Goal: Task Accomplishment & Management: Manage account settings

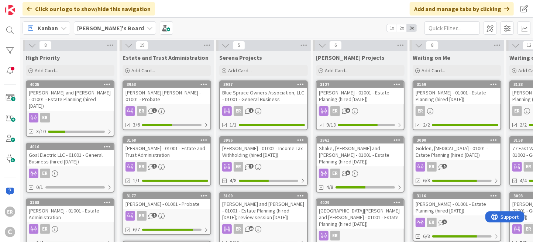
click at [193, 93] on div "[PERSON_NAME].[PERSON_NAME] - 01001 - Probate" at bounding box center [166, 96] width 87 height 16
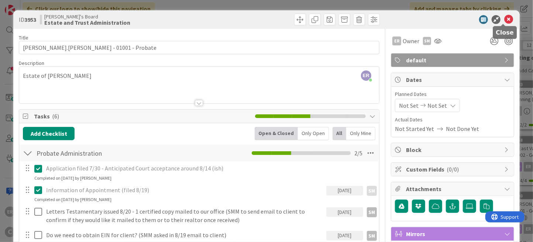
click at [505, 20] on icon at bounding box center [509, 19] width 9 height 9
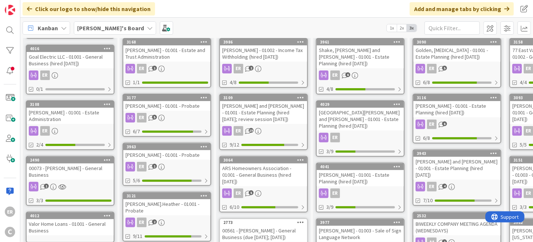
scroll to position [111, 0]
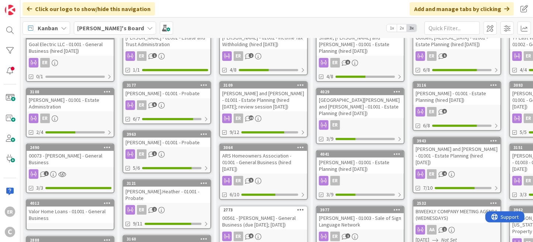
click at [180, 150] on div "ER 1" at bounding box center [166, 155] width 87 height 10
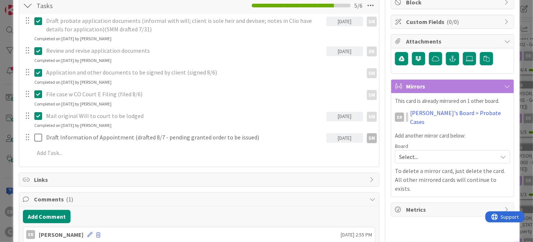
click at [347, 138] on div "[DATE]" at bounding box center [345, 138] width 37 height 10
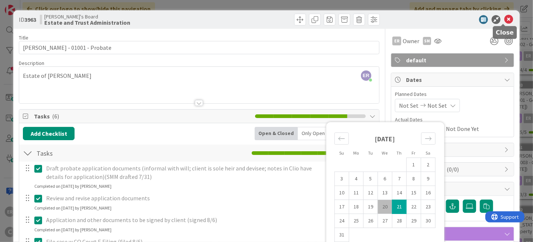
click at [505, 21] on icon at bounding box center [509, 19] width 9 height 9
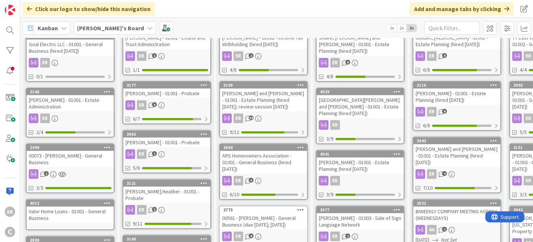
click at [182, 151] on link "3963 [PERSON_NAME] - 01001 - Probate ER 1 5/6" at bounding box center [167, 151] width 89 height 43
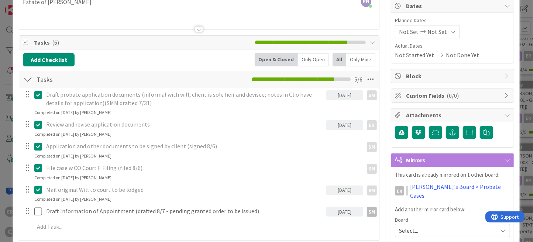
click at [347, 214] on div "[DATE]" at bounding box center [345, 212] width 37 height 10
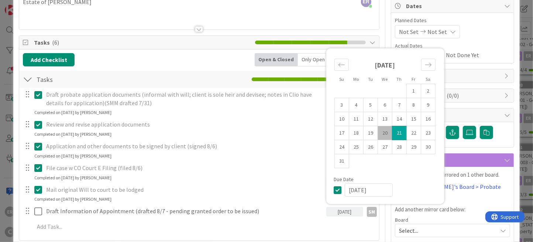
click at [380, 133] on td "20" at bounding box center [385, 133] width 14 height 14
type input "[DATE]"
click at [373, 33] on div "Title 34 / 128 [PERSON_NAME] - 01001 - Probate Description ER [PERSON_NAME] jus…" at bounding box center [199, 162] width 361 height 414
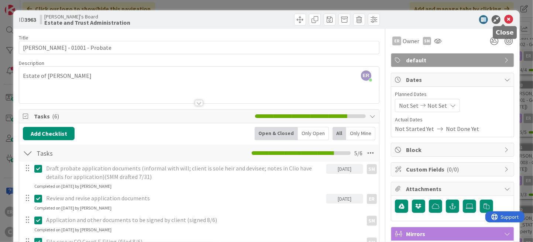
drag, startPoint x: 507, startPoint y: 20, endPoint x: 496, endPoint y: 34, distance: 17.6
click at [507, 20] on icon at bounding box center [509, 19] width 9 height 9
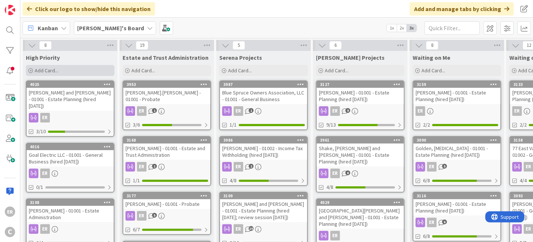
click at [49, 71] on span "Add Card..." at bounding box center [47, 70] width 24 height 7
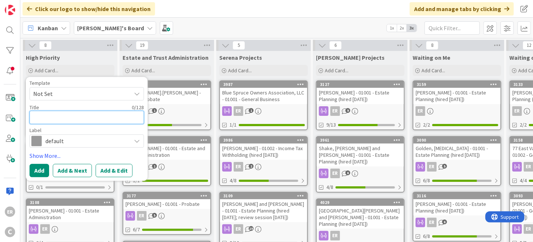
click at [74, 120] on textarea at bounding box center [87, 117] width 115 height 13
type textarea "x"
type textarea "C"
type textarea "x"
type textarea "Co"
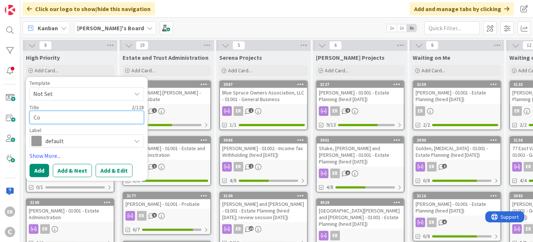
type textarea "x"
type textarea "Con"
type textarea "x"
type textarea "Conn"
type textarea "x"
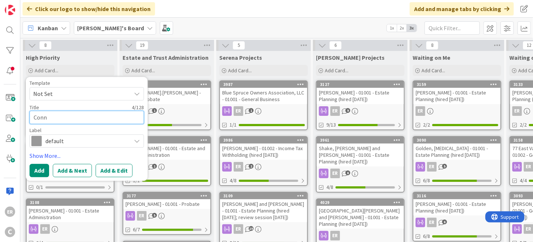
type textarea "[PERSON_NAME]"
type textarea "x"
type textarea "[PERSON_NAME]"
type textarea "x"
type textarea "[PERSON_NAME]"
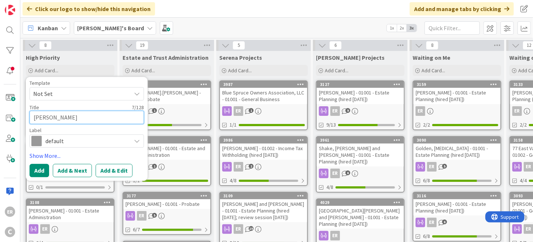
type textarea "x"
type textarea "[PERSON_NAME]"
type textarea "x"
type textarea "[PERSON_NAME]"
type textarea "x"
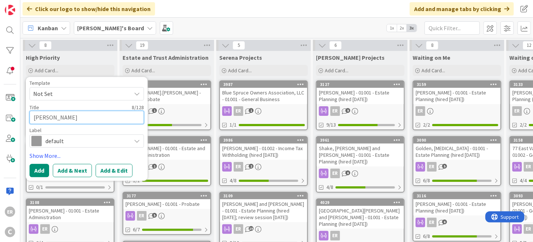
type textarea "[PERSON_NAME] [PERSON_NAME]"
type textarea "x"
type textarea "[PERSON_NAME]"
type textarea "x"
type textarea "[PERSON_NAME]"
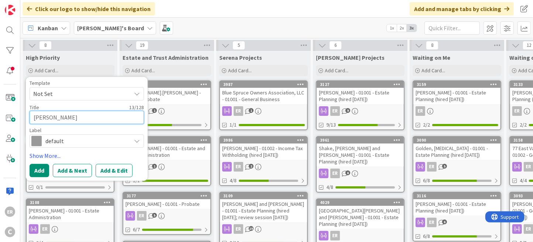
type textarea "x"
type textarea "[PERSON_NAME] [PERSON_NAME]"
type textarea "x"
type textarea "[PERSON_NAME]"
type textarea "x"
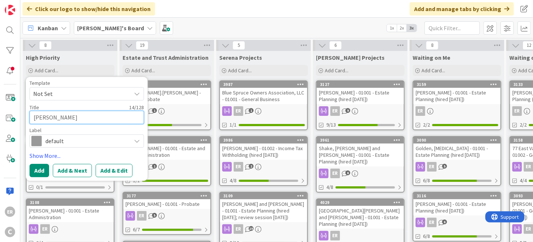
type textarea "[PERSON_NAME]"
type textarea "x"
type textarea "[PERSON_NAME] -"
type textarea "x"
type textarea "[PERSON_NAME] -"
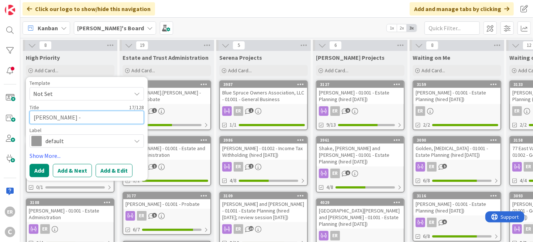
type textarea "x"
type textarea "[PERSON_NAME] - 0"
type textarea "x"
type textarea "[PERSON_NAME] - 01"
type textarea "x"
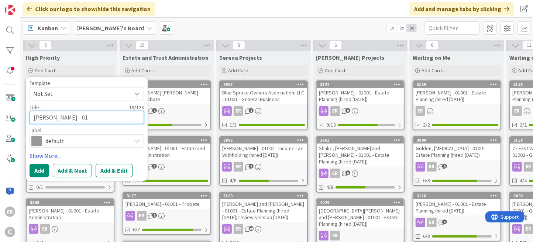
type textarea "[PERSON_NAME] - 010"
type textarea "x"
type textarea "[PERSON_NAME] - 0100"
type textarea "x"
type textarea "[PERSON_NAME] - 01001"
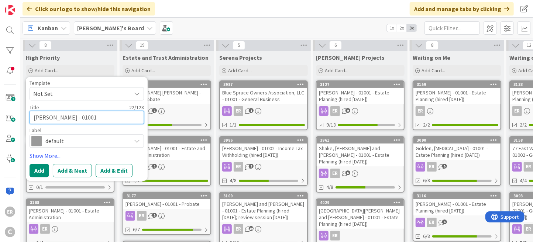
type textarea "x"
type textarea "[PERSON_NAME] - 01001"
type textarea "x"
type textarea "[PERSON_NAME] - 01001 -"
type textarea "x"
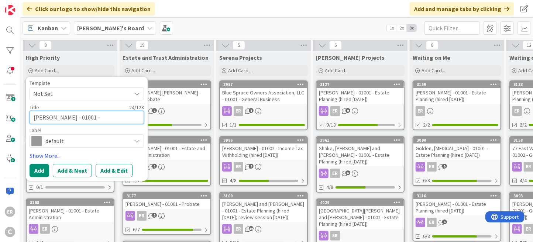
type textarea "[PERSON_NAME] - 01001 -"
type textarea "x"
type textarea "[PERSON_NAME] - 01001 - M"
type textarea "x"
type textarea "[PERSON_NAME] - 01001 - Me"
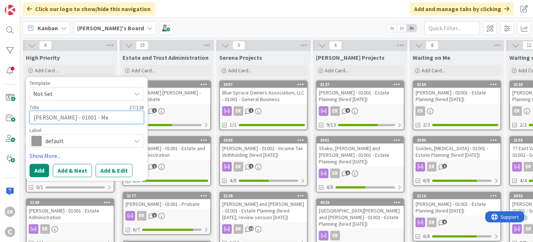
type textarea "x"
type textarea "[PERSON_NAME] - 01001 - Med"
type textarea "x"
type textarea "[PERSON_NAME] - 01001 - Medi"
type textarea "x"
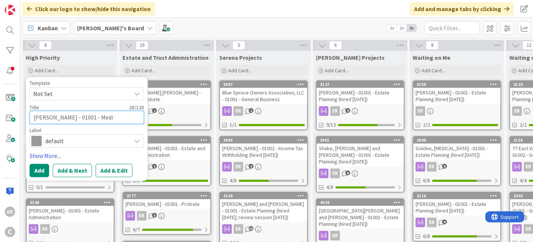
type textarea "[PERSON_NAME] - 01001 - Medir"
type textarea "x"
type textarea "[PERSON_NAME] - 01001 - Medire"
type textarea "x"
type textarea "[PERSON_NAME] - 01001 - Medir"
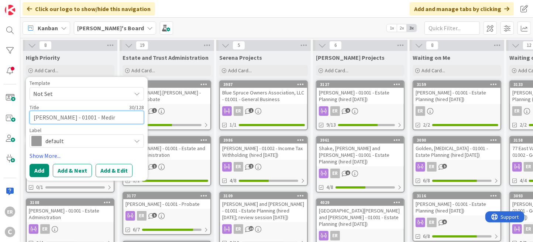
type textarea "x"
type textarea "[PERSON_NAME] - 01001 - Medi"
type textarea "x"
type textarea "[PERSON_NAME] - 01001 - Medic"
type textarea "x"
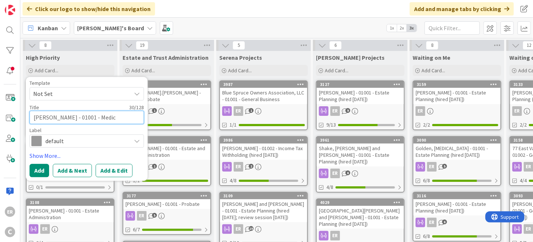
type textarea "[PERSON_NAME] - 01001 - Medica"
type textarea "x"
type textarea "[PERSON_NAME] - 01001 - Medical"
type textarea "x"
type textarea "[PERSON_NAME] - 01001 - Medical"
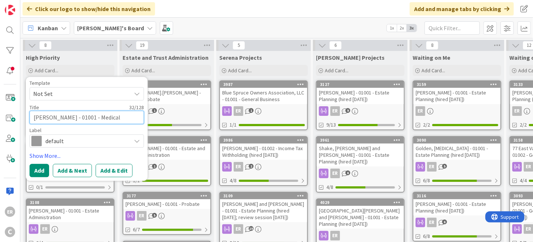
type textarea "x"
type textarea "[PERSON_NAME] - 01001 - Medical D"
type textarea "x"
type textarea "[PERSON_NAME] - 01001 - Medical Di"
type textarea "x"
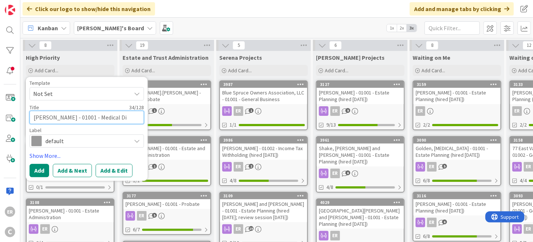
type textarea "[PERSON_NAME] - 01001 - Medical Dir"
type textarea "x"
type textarea "[PERSON_NAME] - 01001 - Medical Dire"
type textarea "x"
type textarea "[PERSON_NAME] - 01001 - Medical Direc"
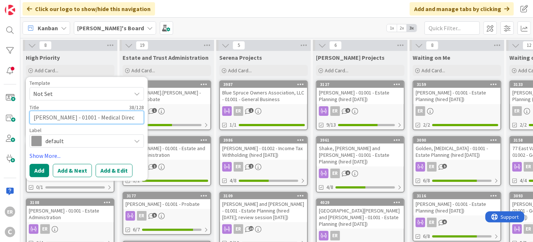
type textarea "x"
type textarea "[PERSON_NAME] - 01001 - Medical Direct"
type textarea "x"
type textarea "[PERSON_NAME] - 01001 - Medical Directi"
type textarea "x"
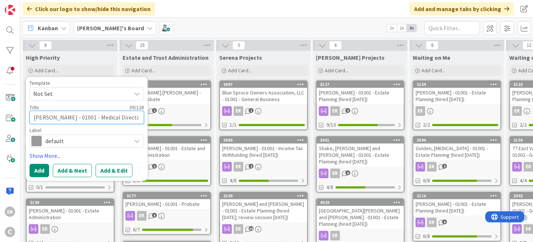
type textarea "[PERSON_NAME] - 01001 - Medical Directiv"
type textarea "x"
type textarea "[PERSON_NAME] - 01001 - Medical Directive"
type textarea "x"
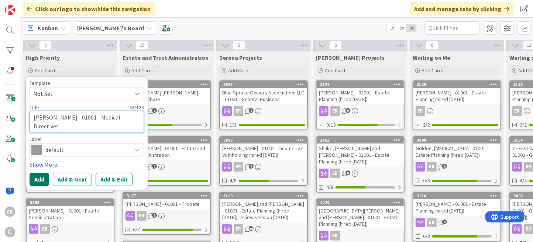
type textarea "[PERSON_NAME] - 01001 - Medical Directives"
click at [46, 177] on button "Add" at bounding box center [40, 179] width 20 height 13
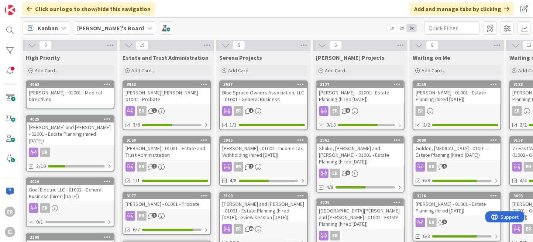
click at [99, 95] on div "[PERSON_NAME] - 01001 - Medical Directives" at bounding box center [70, 96] width 87 height 16
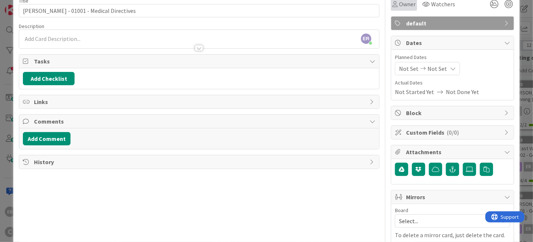
click at [409, 8] on div "Owner" at bounding box center [404, 3] width 26 height 13
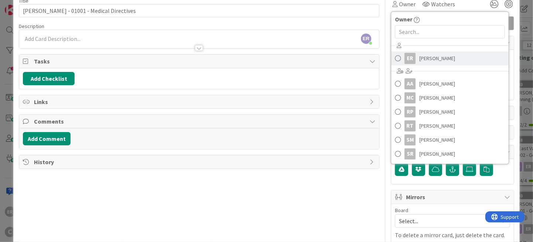
click at [420, 53] on span "[PERSON_NAME]" at bounding box center [438, 58] width 36 height 11
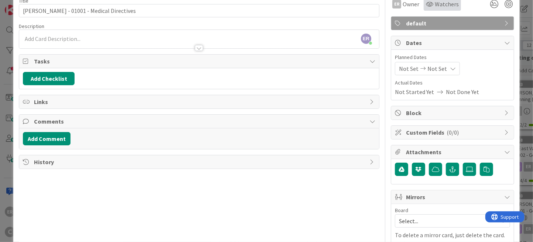
click at [435, 4] on span "Watchers" at bounding box center [447, 4] width 24 height 9
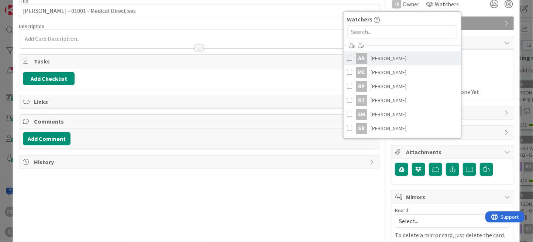
click at [397, 62] on span "[PERSON_NAME]" at bounding box center [389, 58] width 36 height 11
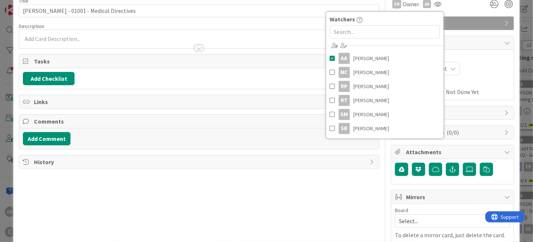
click at [413, 224] on span "Select..." at bounding box center [446, 221] width 95 height 10
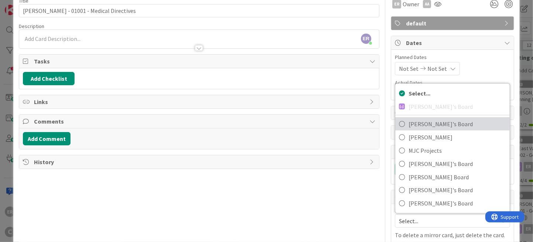
click at [421, 122] on span "[PERSON_NAME]'s Board" at bounding box center [458, 124] width 98 height 11
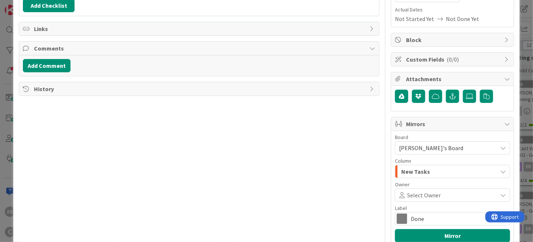
scroll to position [111, 0]
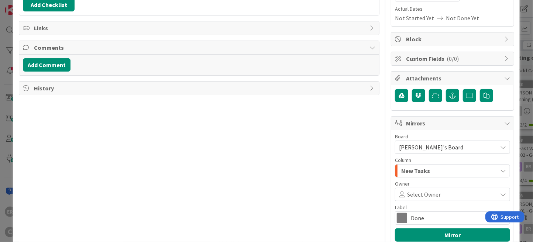
click at [410, 196] on span "Select Owner" at bounding box center [424, 194] width 34 height 9
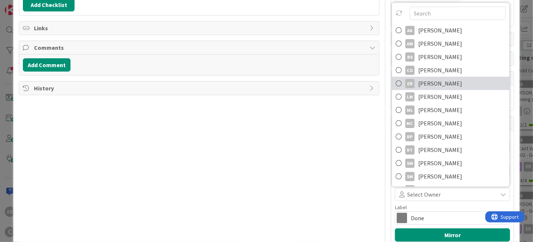
click at [429, 79] on span "[PERSON_NAME]" at bounding box center [440, 83] width 44 height 11
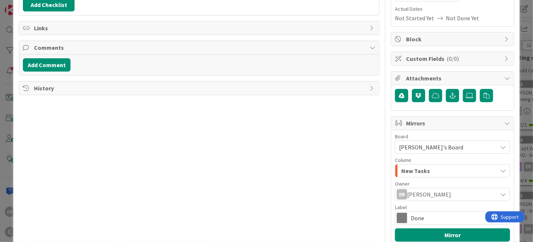
click at [420, 220] on span "Done" at bounding box center [452, 218] width 83 height 10
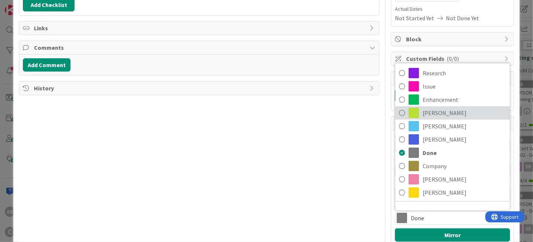
click at [428, 113] on span "[PERSON_NAME]" at bounding box center [464, 112] width 83 height 11
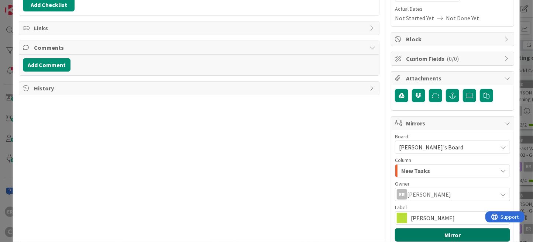
click at [446, 233] on button "Mirror" at bounding box center [452, 235] width 115 height 13
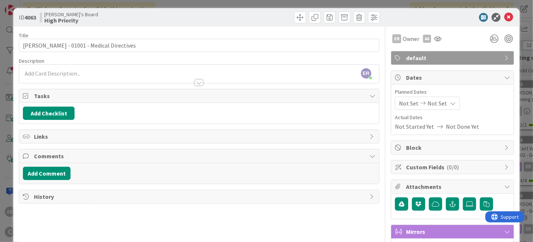
scroll to position [0, 0]
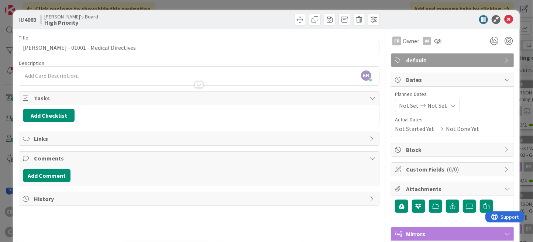
click at [50, 73] on div "ER [PERSON_NAME] just joined" at bounding box center [199, 76] width 360 height 18
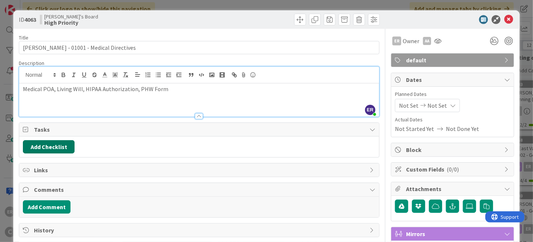
click at [46, 142] on button "Add Checklist" at bounding box center [49, 146] width 52 height 13
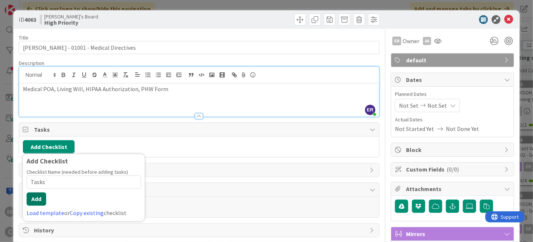
type input "Tasks"
click at [37, 200] on button "Add" at bounding box center [37, 199] width 20 height 13
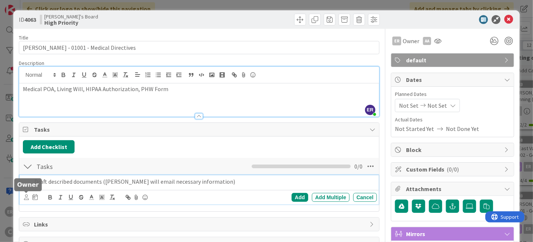
click at [26, 196] on icon at bounding box center [26, 198] width 5 height 6
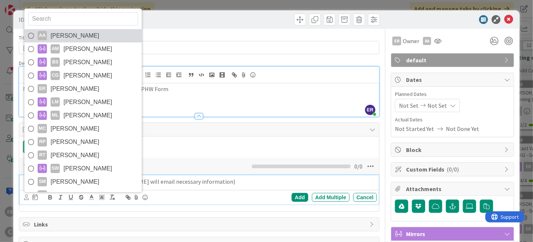
click at [65, 38] on span "[PERSON_NAME]" at bounding box center [75, 35] width 49 height 11
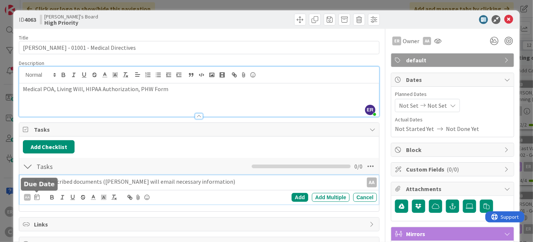
click at [39, 198] on icon at bounding box center [36, 197] width 5 height 6
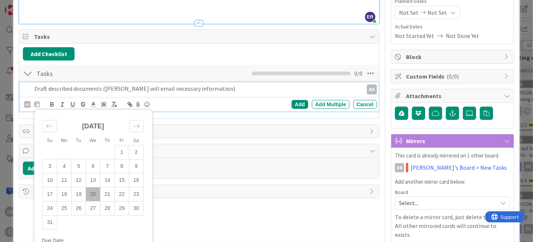
scroll to position [111, 0]
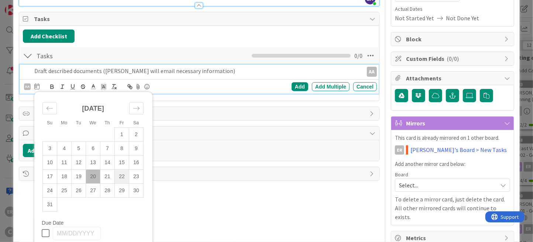
click at [120, 177] on td "22" at bounding box center [122, 177] width 14 height 14
click at [296, 88] on div "Add" at bounding box center [300, 86] width 17 height 9
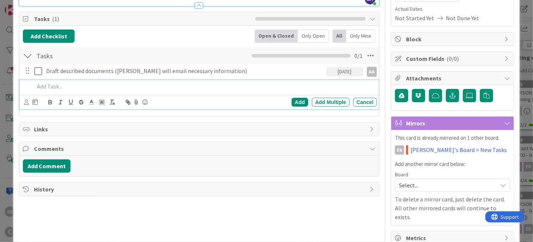
click at [75, 84] on p at bounding box center [204, 86] width 340 height 8
click at [25, 105] on div at bounding box center [26, 102] width 5 height 8
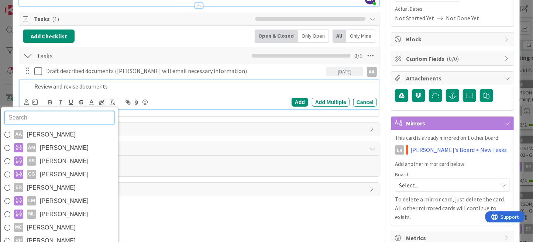
click at [54, 182] on span "[PERSON_NAME]" at bounding box center [51, 187] width 49 height 11
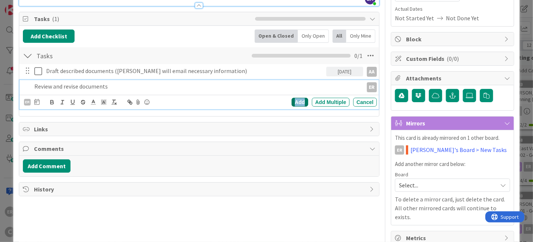
click at [296, 102] on div "Add" at bounding box center [300, 102] width 17 height 9
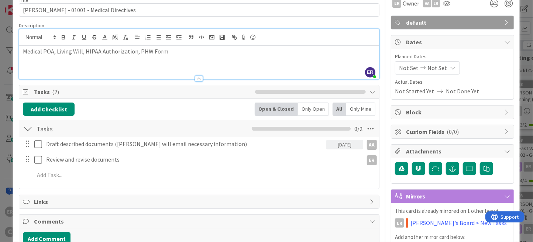
scroll to position [0, 0]
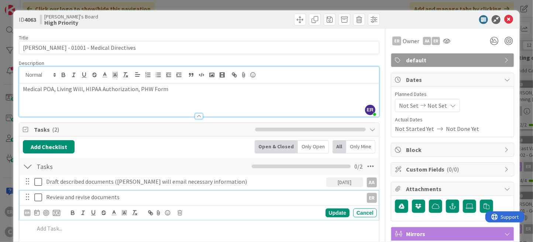
click at [59, 196] on p "Review and revise documents" at bounding box center [203, 197] width 314 height 8
click at [36, 215] on icon at bounding box center [36, 213] width 5 height 6
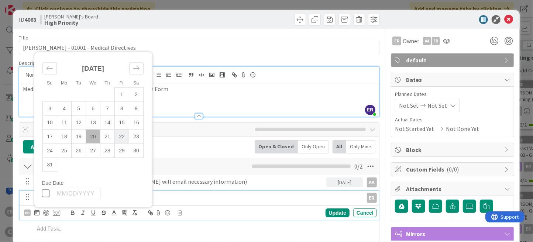
click at [118, 136] on td "22" at bounding box center [122, 137] width 14 height 14
type input "[DATE]"
click at [336, 213] on div "Update" at bounding box center [338, 213] width 24 height 9
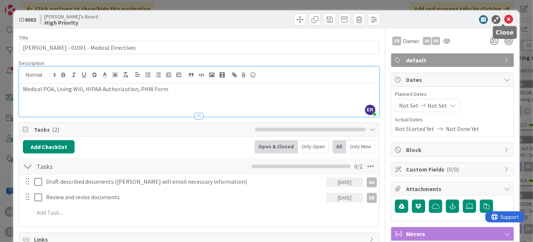
click at [505, 20] on icon at bounding box center [509, 19] width 9 height 9
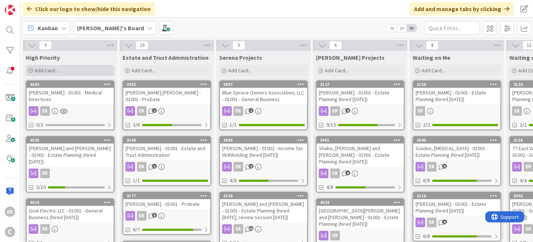
click at [56, 70] on span "Add Card..." at bounding box center [47, 70] width 24 height 7
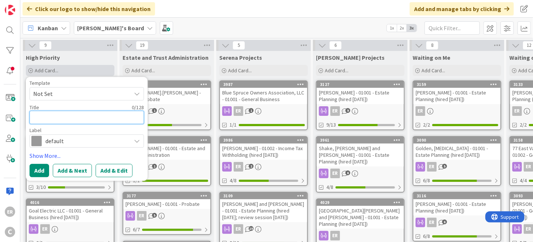
type textarea "x"
type textarea "M"
type textarea "x"
type textarea "Mc"
type textarea "x"
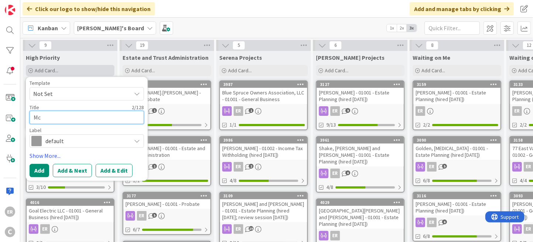
type textarea "McN"
type textarea "x"
type textarea "McNe"
type textarea "x"
type textarea "McNem"
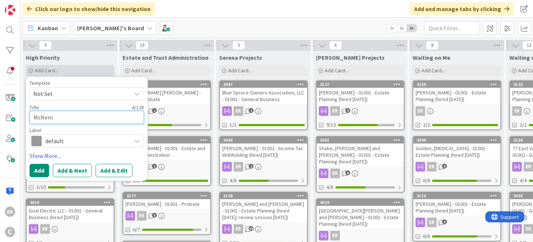
type textarea "x"
type textarea "McNema"
type textarea "x"
type textarea "[PERSON_NAME]"
type textarea "x"
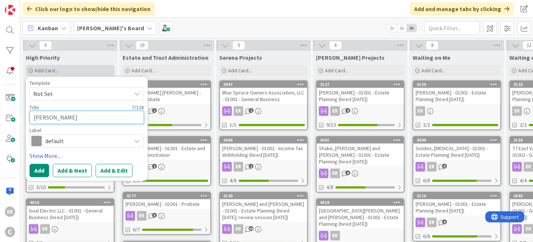
type textarea "[PERSON_NAME]"
type textarea "x"
type textarea "[PERSON_NAME] L"
type textarea "x"
type textarea "[PERSON_NAME] La"
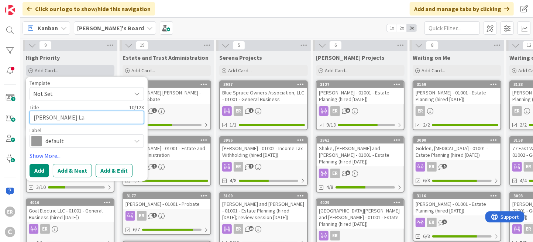
type textarea "x"
type textarea "[PERSON_NAME] Law"
type textarea "x"
type textarea "[PERSON_NAME] Law"
type textarea "x"
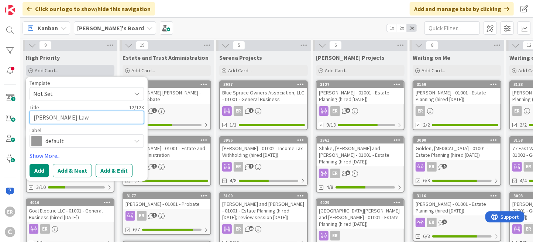
type textarea "[PERSON_NAME] Law O"
type textarea "x"
type textarea "[PERSON_NAME] Law Of"
type textarea "x"
type textarea "[PERSON_NAME] Law Off"
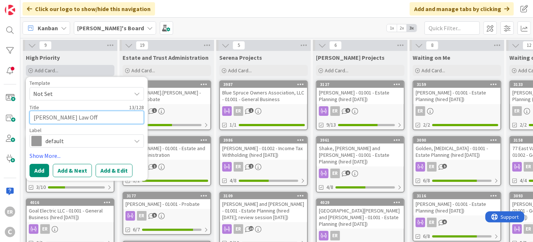
type textarea "x"
type textarea "[PERSON_NAME] Law Offi"
type textarea "x"
type textarea "[PERSON_NAME] Law Offic"
type textarea "x"
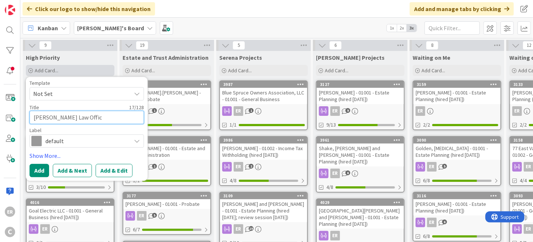
type textarea "[PERSON_NAME] Law Office"
type textarea "x"
type textarea "[PERSON_NAME] Law Offices"
type textarea "x"
type textarea "[PERSON_NAME] Law Offices,"
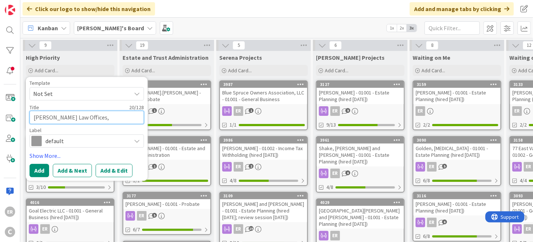
type textarea "x"
type textarea "[PERSON_NAME] Law Offices,"
type textarea "x"
type textarea "[PERSON_NAME] Law Offices, P"
type textarea "x"
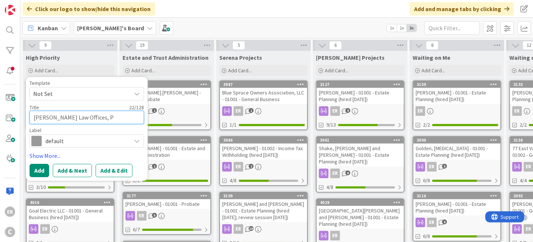
type textarea "[PERSON_NAME] Law Offices, P."
type textarea "x"
type textarea "[PERSON_NAME] Law Offices, P.C"
type textarea "x"
type textarea "[PERSON_NAME] Law Offices, P.C."
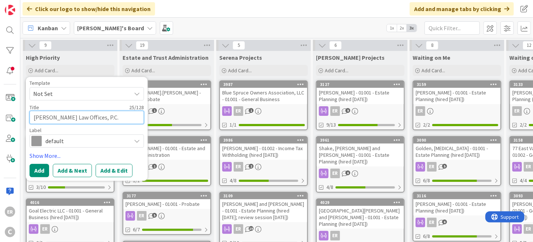
type textarea "x"
type textarea "[PERSON_NAME] Law Offices, P.C."
type textarea "x"
type textarea "[PERSON_NAME] Law Offices, P.C. -"
type textarea "x"
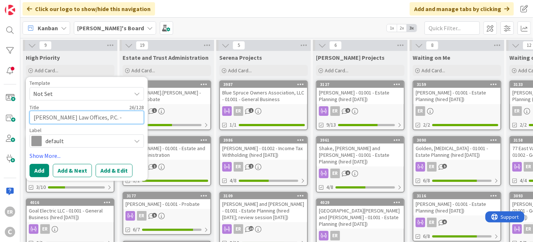
type textarea "[PERSON_NAME] Law Offices, P.C. -"
type textarea "x"
type textarea "[PERSON_NAME] Law Offices, P.C. - 0"
type textarea "x"
type textarea "[PERSON_NAME] Law Offices, P.C. - 01"
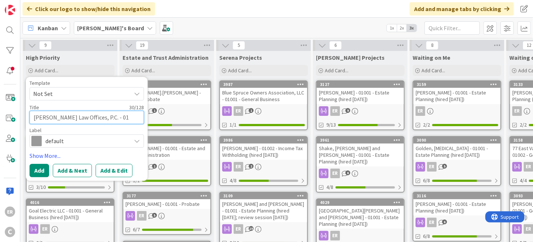
type textarea "x"
type textarea "[PERSON_NAME] Law Offices, P.C. - 010"
type textarea "x"
type textarea "[PERSON_NAME] Law Offices, P.C. - 0100"
type textarea "x"
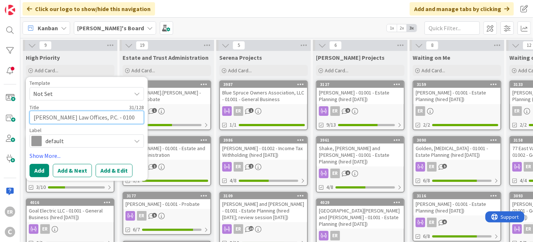
type textarea "[PERSON_NAME] Law Offices, P.C. - 01001"
type textarea "x"
type textarea "[PERSON_NAME] Law Offices, P.C. - 01001"
type textarea "x"
type textarea "[PERSON_NAME] Law Offices, P.C. - 01001 -"
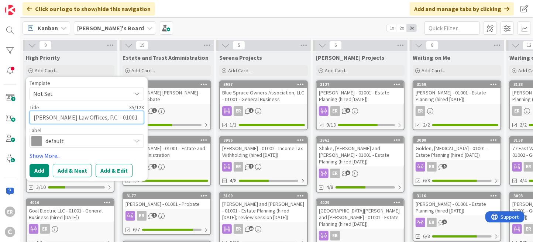
type textarea "x"
type textarea "[PERSON_NAME] Law Offices, P.C. - 01001 -"
type textarea "x"
type textarea "[PERSON_NAME] Law Offices, P.C. - 01001 - D"
type textarea "x"
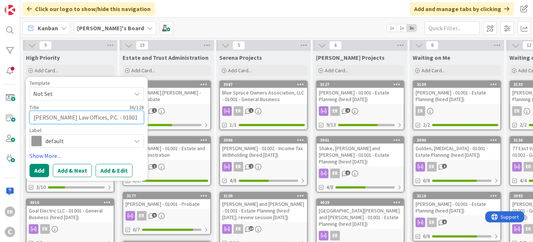
type textarea "[PERSON_NAME] Law Offices, P.C. - 01001 - De"
type textarea "x"
type textarea "[PERSON_NAME] Law Offices, P.C. - 01001 - Dee"
type textarea "x"
type textarea "[PERSON_NAME] Law Offices, P.C. - 01001 - Deed"
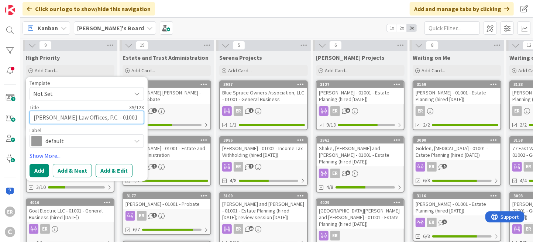
type textarea "x"
type textarea "[PERSON_NAME] Law Offices, P.C. - 01001 - Deed"
type textarea "x"
type textarea "[PERSON_NAME] Law Offices, P.C. - 01001 - Deed P"
type textarea "x"
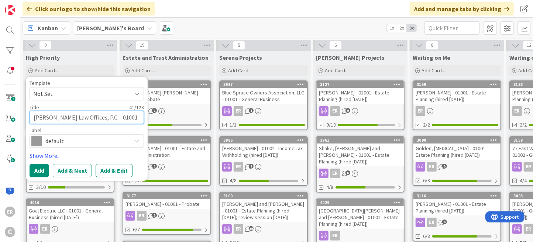
type textarea "[PERSON_NAME] Law Offices, P.C. - 01001 - Deed Pr"
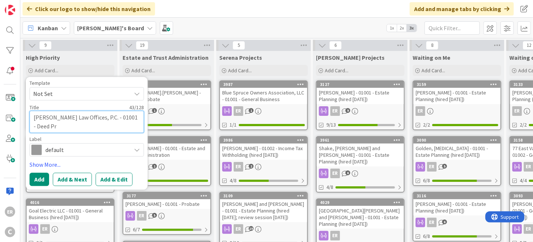
type textarea "x"
type textarea "[PERSON_NAME] Law Offices, P.C. - 01001 - Deed Pre"
type textarea "x"
type textarea "[PERSON_NAME] Law Offices, P.C. - 01001 - Deed Prep"
type textarea "x"
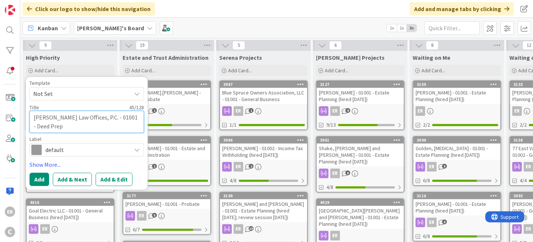
type textarea "[PERSON_NAME] Law Offices, P.C. - 01001 - Deed Prepa"
type textarea "x"
type textarea "[PERSON_NAME] Law Offices, P.C. - 01001 - Deed Prepar"
type textarea "x"
type textarea "[PERSON_NAME] Law Offices, P.C. - 01001 - Deed Prepara"
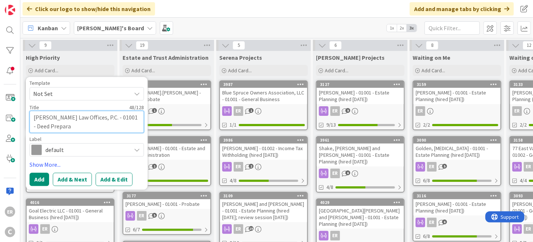
type textarea "x"
type textarea "[PERSON_NAME] Law Offices, P.C. - 01001 - Deed Preparati"
type textarea "x"
type textarea "[PERSON_NAME] Law Offices, P.C. - 01001 - Deed Preparatio"
type textarea "x"
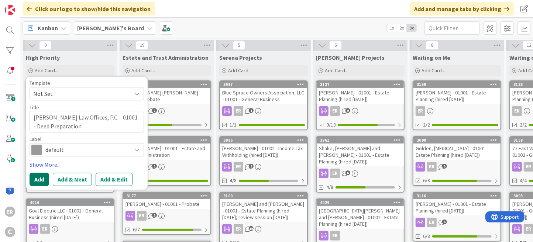
click at [33, 182] on button "Add" at bounding box center [40, 179] width 20 height 13
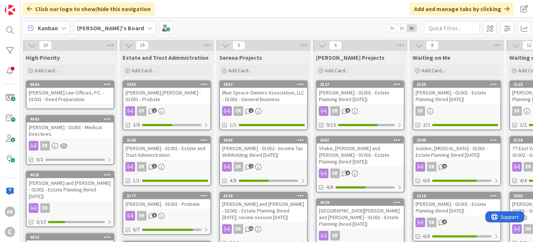
click at [71, 95] on div "[PERSON_NAME] Law Offices, P.C. - 01001 - Deed Preparation" at bounding box center [70, 96] width 87 height 16
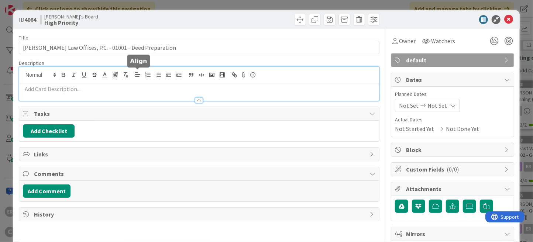
click at [135, 72] on div at bounding box center [199, 84] width 360 height 34
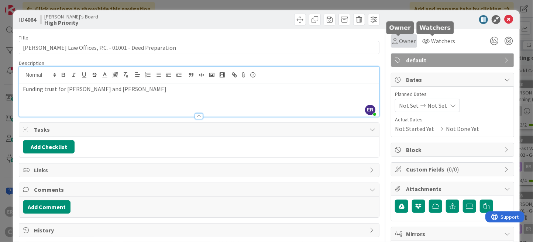
click at [404, 43] on span "Owner" at bounding box center [407, 41] width 17 height 9
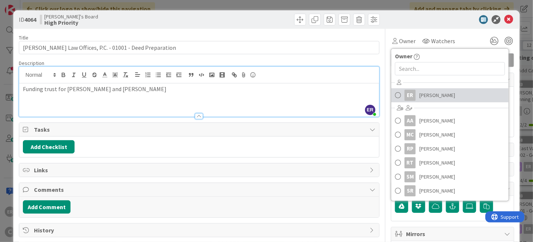
drag, startPoint x: 431, startPoint y: 92, endPoint x: 432, endPoint y: 68, distance: 24.8
click at [431, 92] on span "[PERSON_NAME]" at bounding box center [438, 95] width 36 height 11
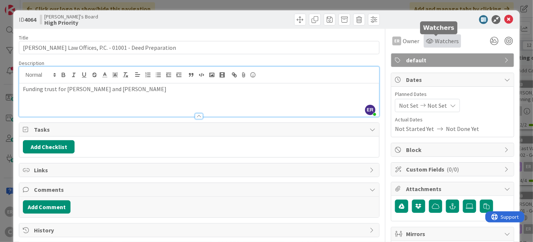
click at [435, 41] on span "Watchers" at bounding box center [447, 41] width 24 height 9
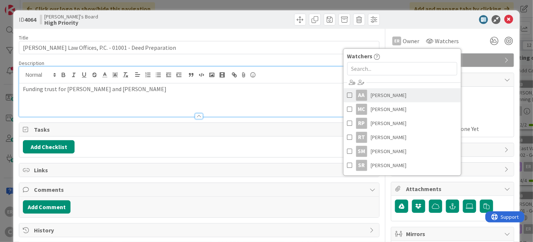
click at [416, 92] on link "AA [PERSON_NAME]" at bounding box center [402, 95] width 117 height 14
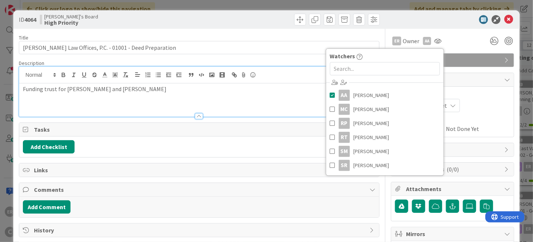
click at [452, 19] on div at bounding box center [449, 19] width 131 height 9
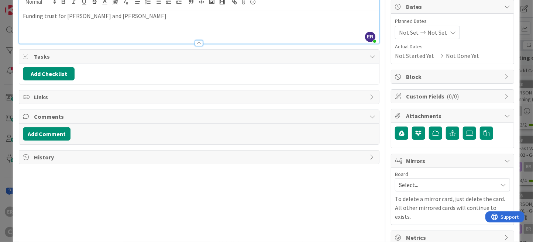
scroll to position [81, 0]
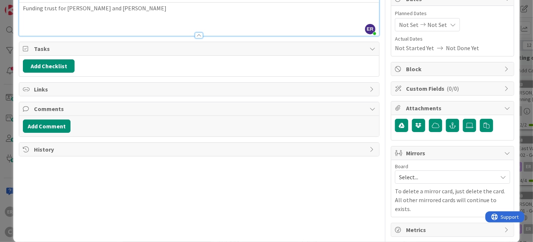
click at [417, 177] on span "Select..." at bounding box center [446, 177] width 95 height 10
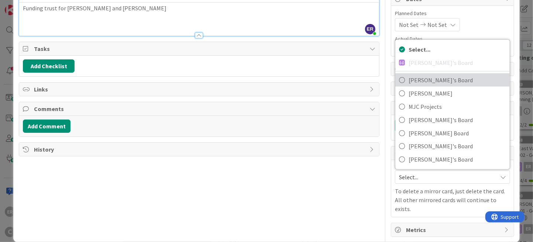
click at [425, 81] on span "[PERSON_NAME]'s Board" at bounding box center [458, 80] width 98 height 11
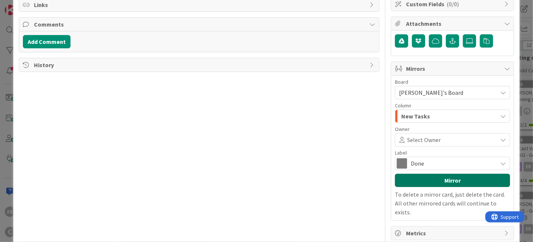
scroll to position [169, 0]
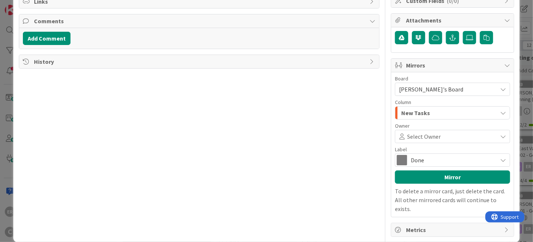
click at [433, 139] on span "Select Owner" at bounding box center [424, 136] width 34 height 9
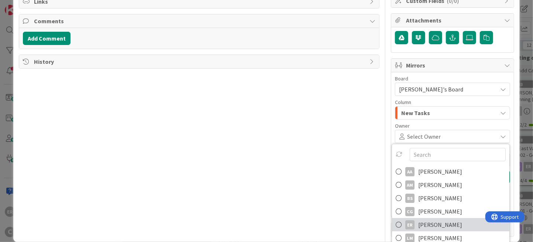
click at [440, 219] on span "[PERSON_NAME]" at bounding box center [440, 224] width 44 height 11
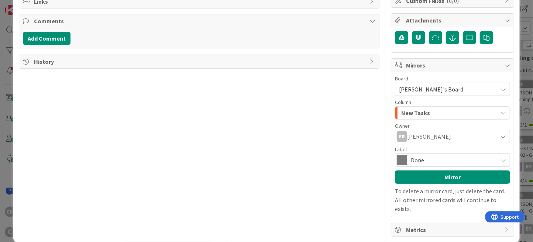
click at [420, 156] on span "Done" at bounding box center [452, 160] width 83 height 10
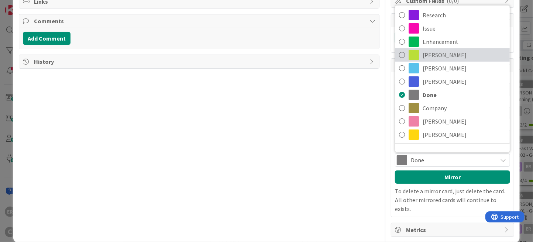
click at [427, 54] on span "[PERSON_NAME]" at bounding box center [464, 54] width 83 height 11
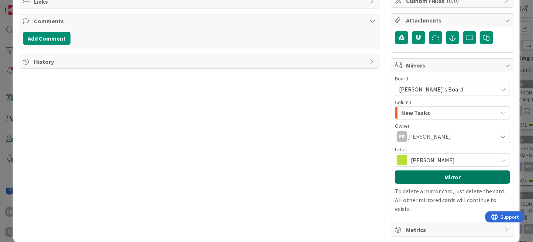
click at [448, 179] on button "Mirror" at bounding box center [452, 177] width 115 height 13
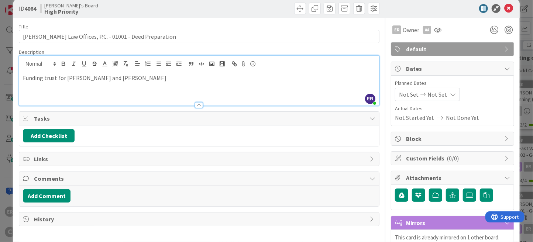
scroll to position [8, 0]
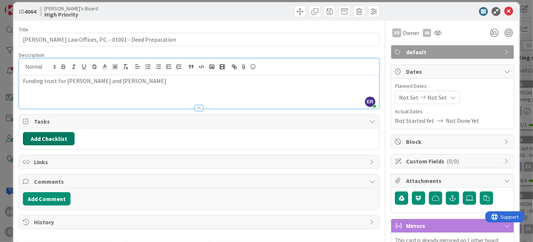
click at [54, 139] on button "Add Checklist" at bounding box center [49, 138] width 52 height 13
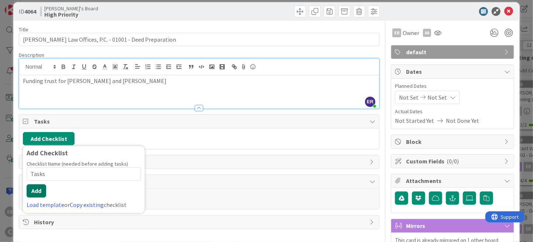
click at [40, 189] on button "Add" at bounding box center [37, 191] width 20 height 13
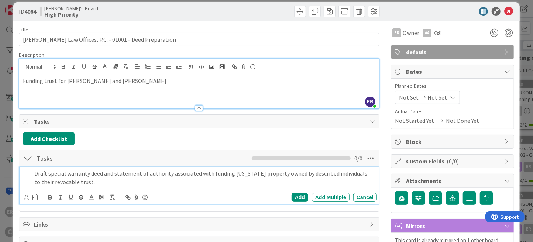
click at [27, 200] on div at bounding box center [26, 198] width 5 height 8
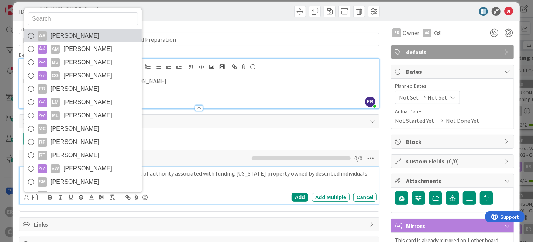
click at [76, 38] on span "[PERSON_NAME]" at bounding box center [75, 35] width 49 height 11
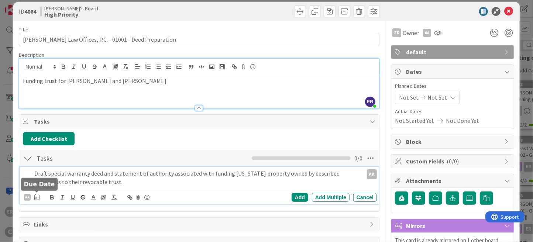
click at [37, 197] on icon at bounding box center [36, 197] width 5 height 6
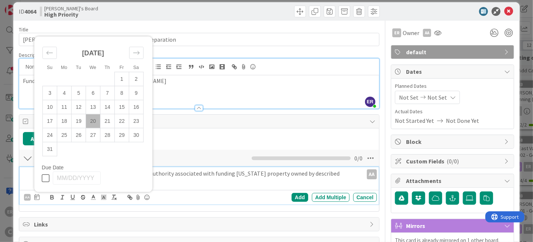
scroll to position [119, 0]
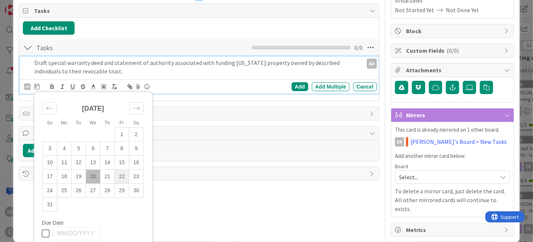
click at [121, 176] on td "22" at bounding box center [122, 177] width 14 height 14
click at [292, 87] on div "Add" at bounding box center [300, 86] width 17 height 9
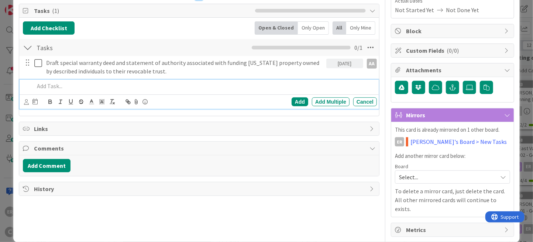
click at [41, 86] on p at bounding box center [204, 86] width 340 height 8
click at [28, 102] on icon at bounding box center [26, 102] width 5 height 6
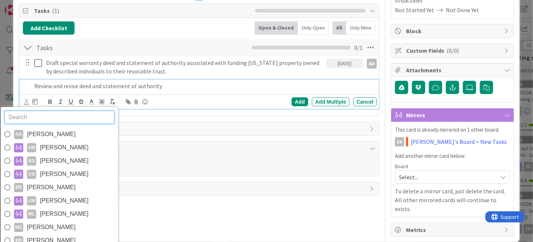
click at [48, 183] on span "[PERSON_NAME]" at bounding box center [51, 187] width 49 height 11
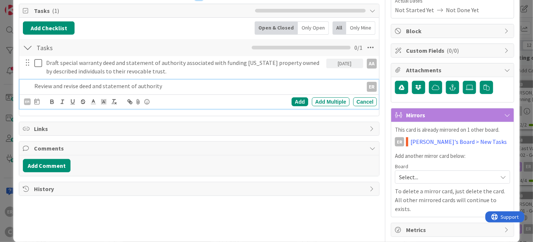
click at [37, 104] on div at bounding box center [36, 102] width 5 height 9
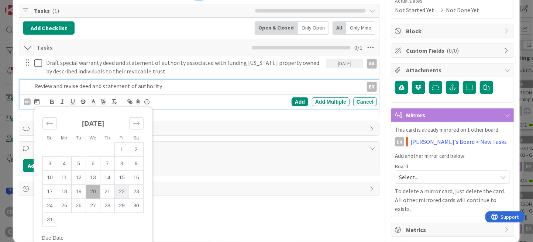
click at [122, 187] on td "22" at bounding box center [122, 192] width 14 height 14
click at [292, 99] on div "Add" at bounding box center [300, 102] width 17 height 9
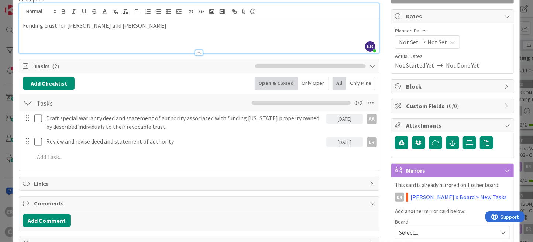
scroll to position [0, 0]
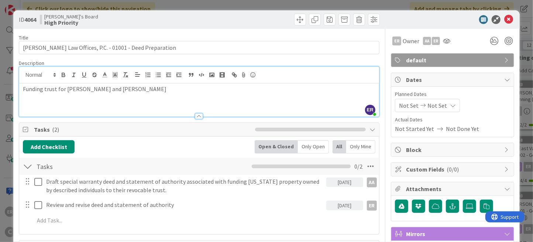
click at [505, 20] on icon at bounding box center [509, 19] width 9 height 9
